Goal: Find specific page/section: Find specific page/section

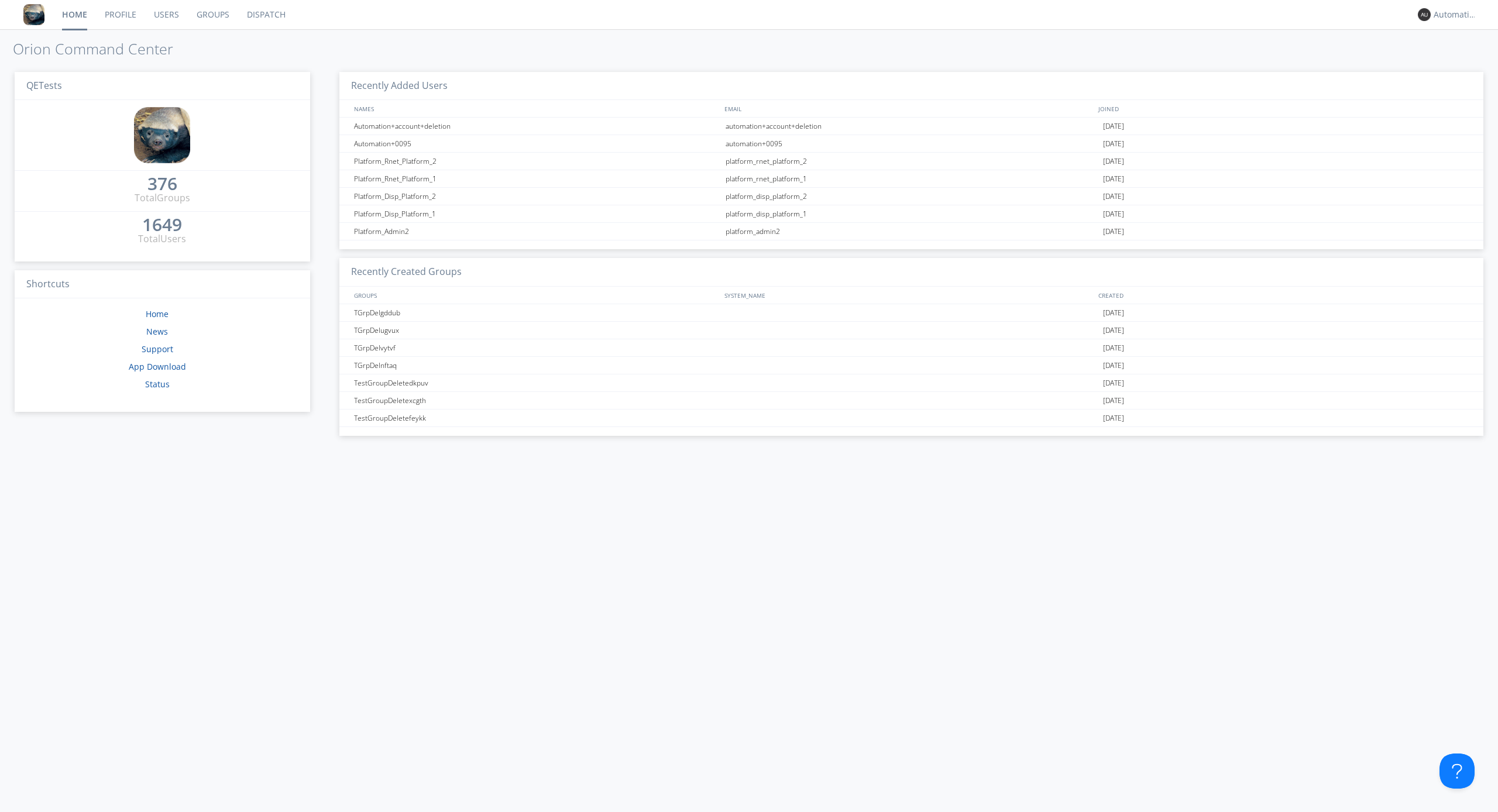
click at [265, 15] on link "Dispatch" at bounding box center [266, 14] width 56 height 29
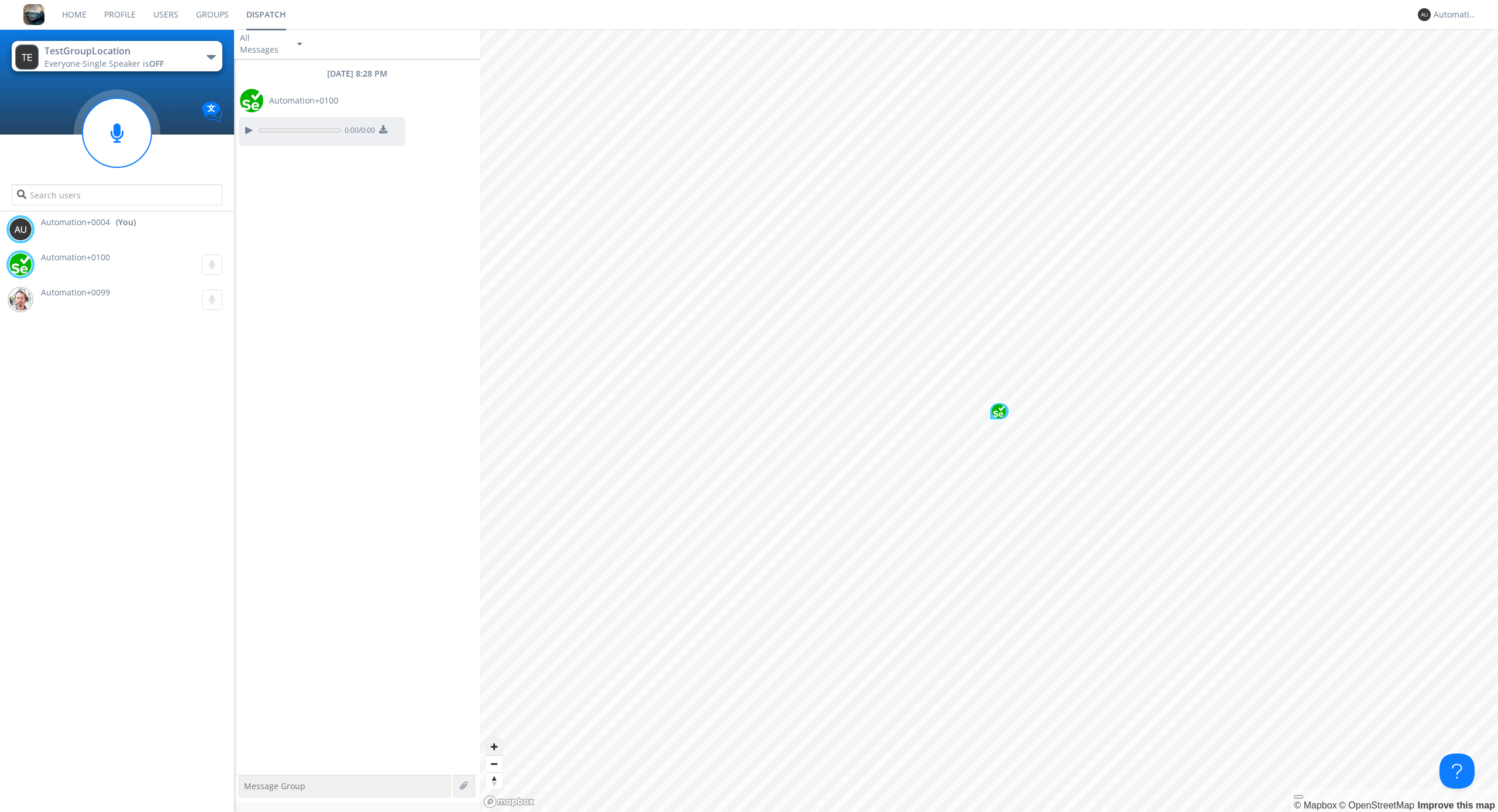
click at [494, 747] on span "Zoom in" at bounding box center [494, 746] width 17 height 17
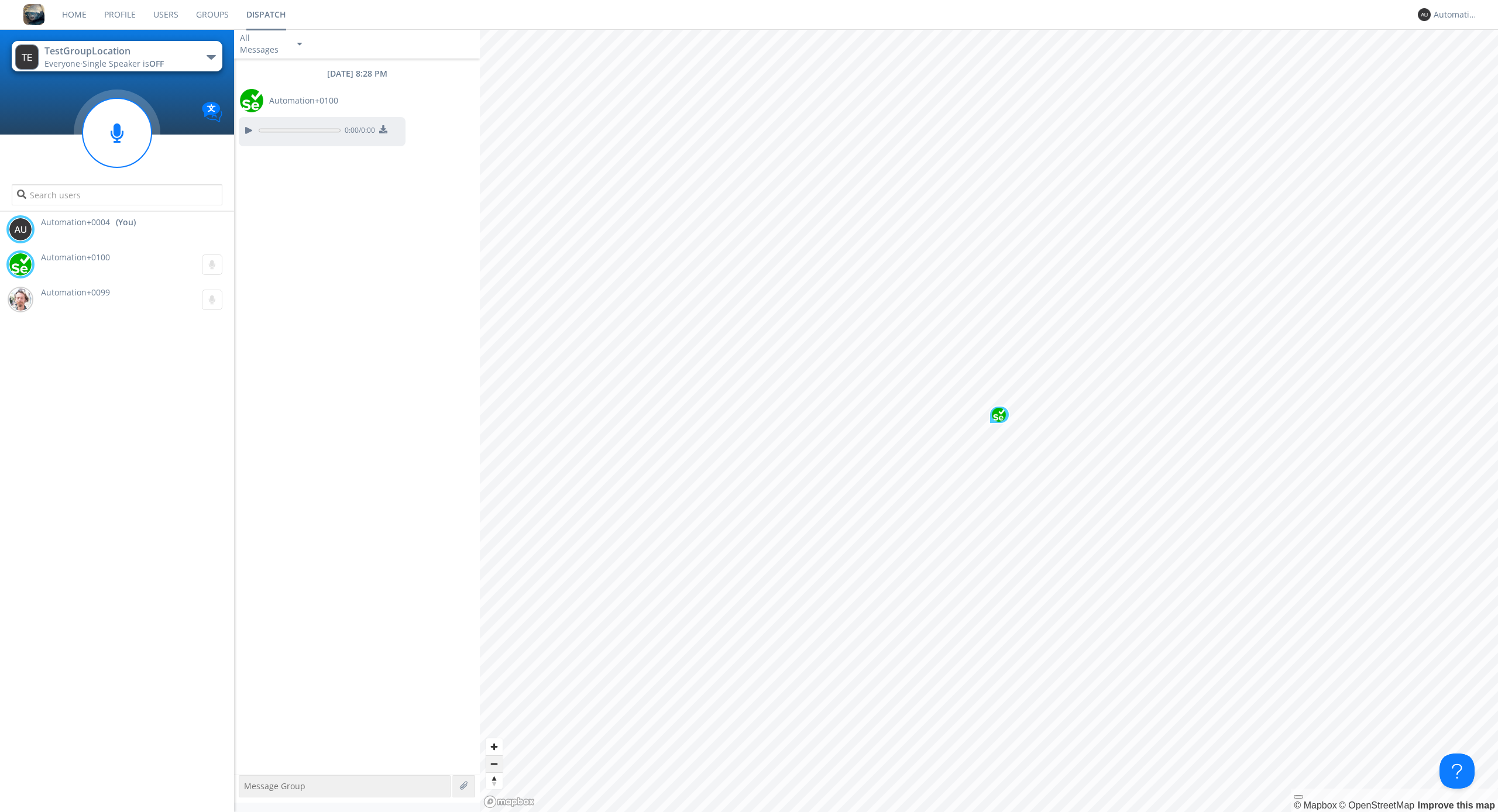
click at [494, 764] on span "Zoom out" at bounding box center [494, 764] width 17 height 16
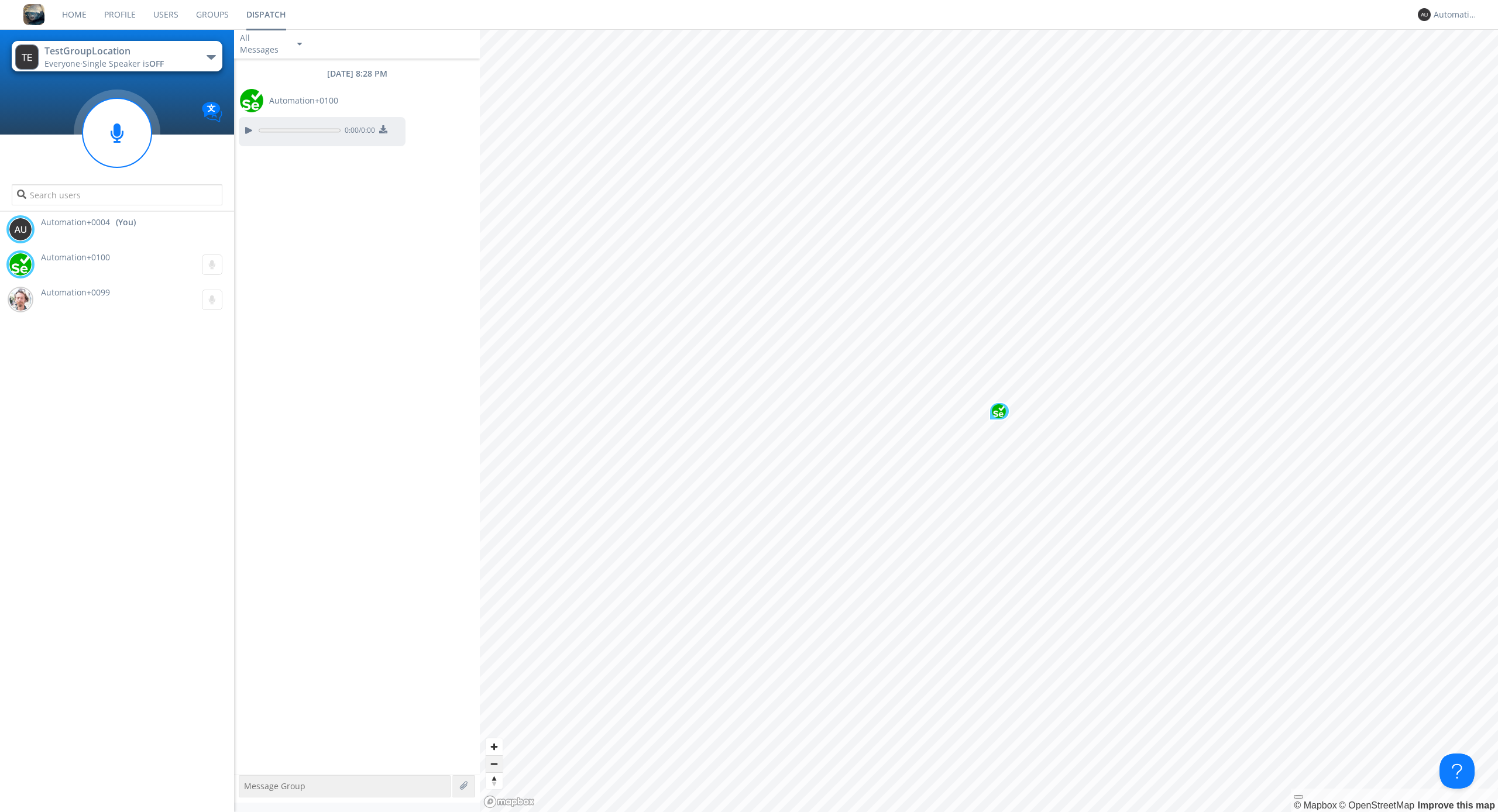
click at [494, 764] on span "Zoom out" at bounding box center [494, 764] width 17 height 16
